Goal: Transaction & Acquisition: Purchase product/service

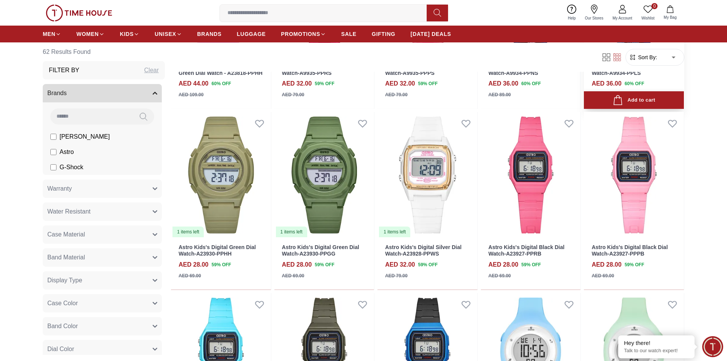
scroll to position [229, 0]
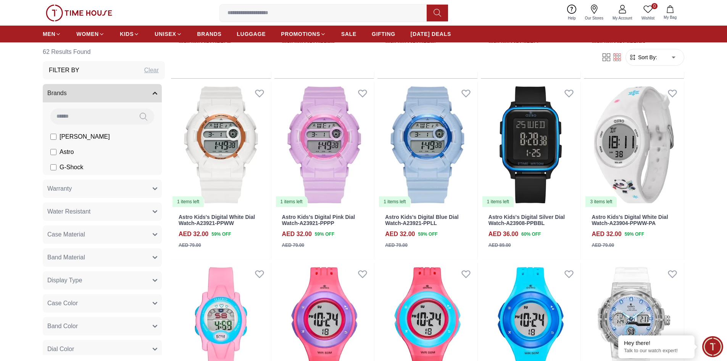
scroll to position [535, 0]
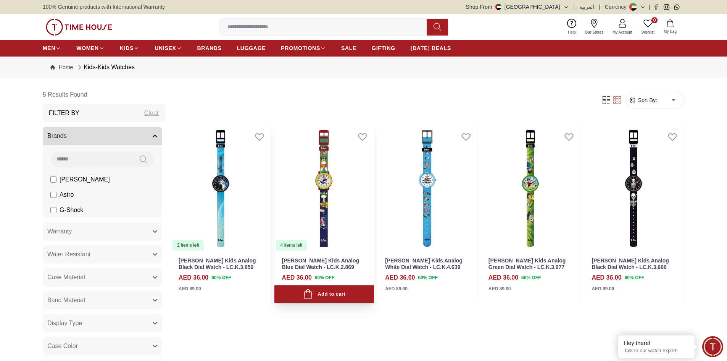
click at [320, 186] on img at bounding box center [325, 188] width 100 height 126
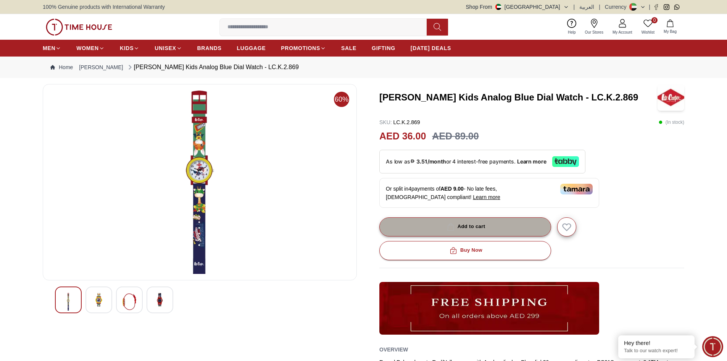
click at [465, 226] on div "Add to cart" at bounding box center [466, 226] width 40 height 9
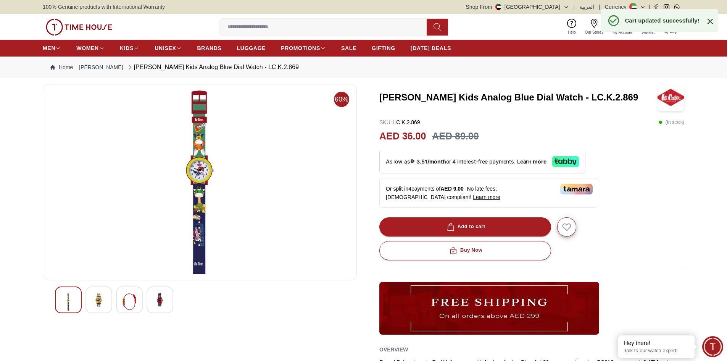
click at [710, 19] on icon at bounding box center [710, 21] width 9 height 9
click at [669, 29] on span "My Bag" at bounding box center [670, 32] width 19 height 6
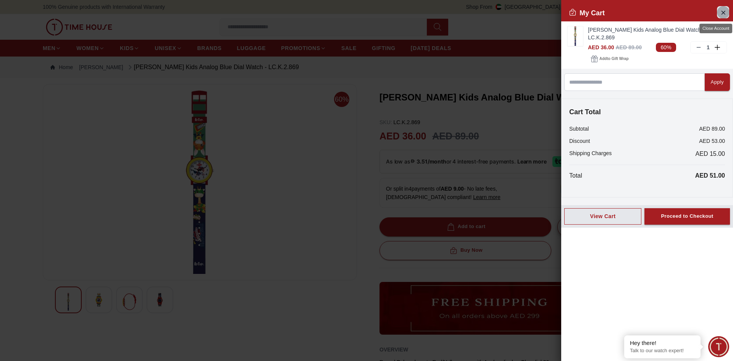
click at [724, 11] on icon "Close Account" at bounding box center [723, 13] width 6 height 10
